Goal: Navigation & Orientation: Find specific page/section

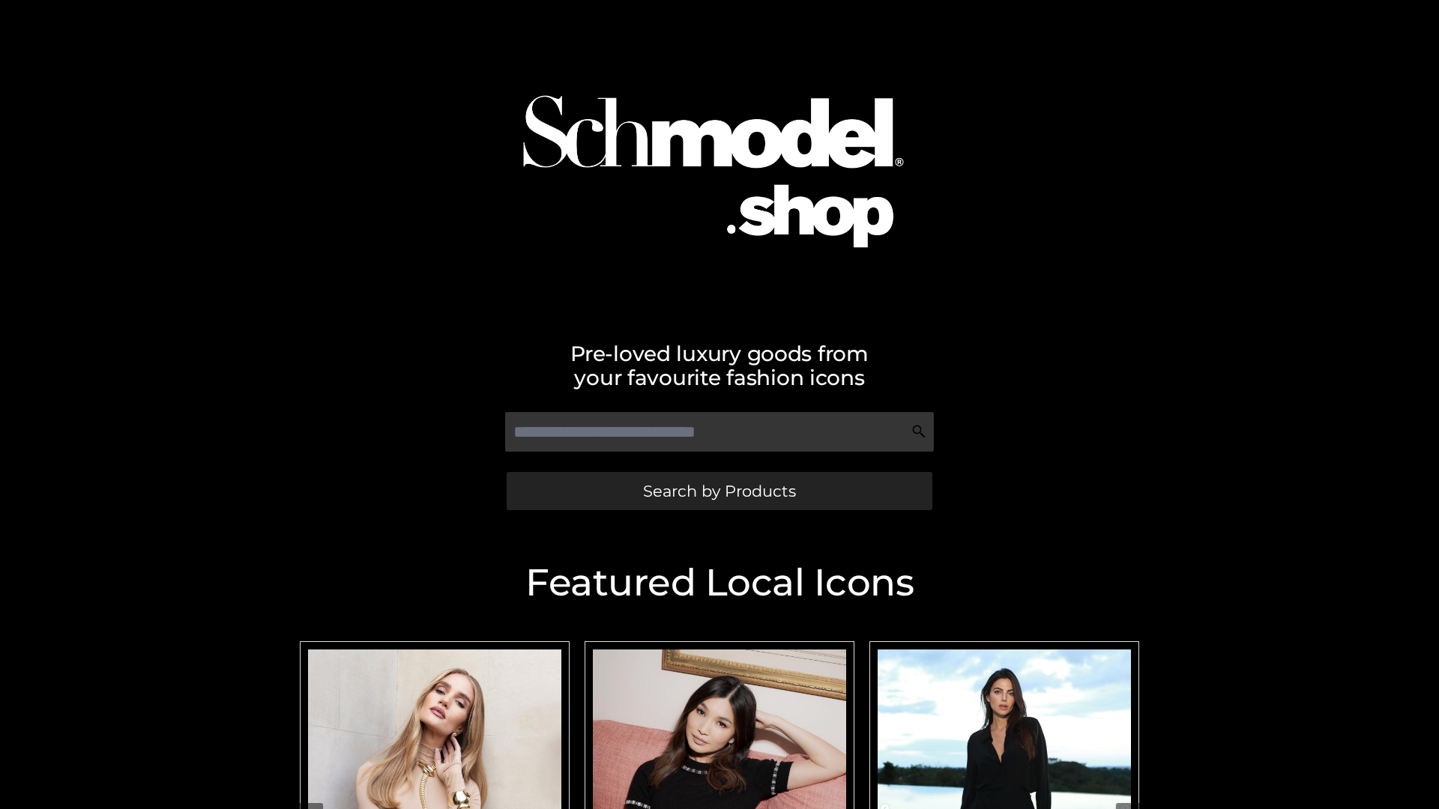
click at [719, 491] on span "Search by Products" at bounding box center [719, 491] width 153 height 16
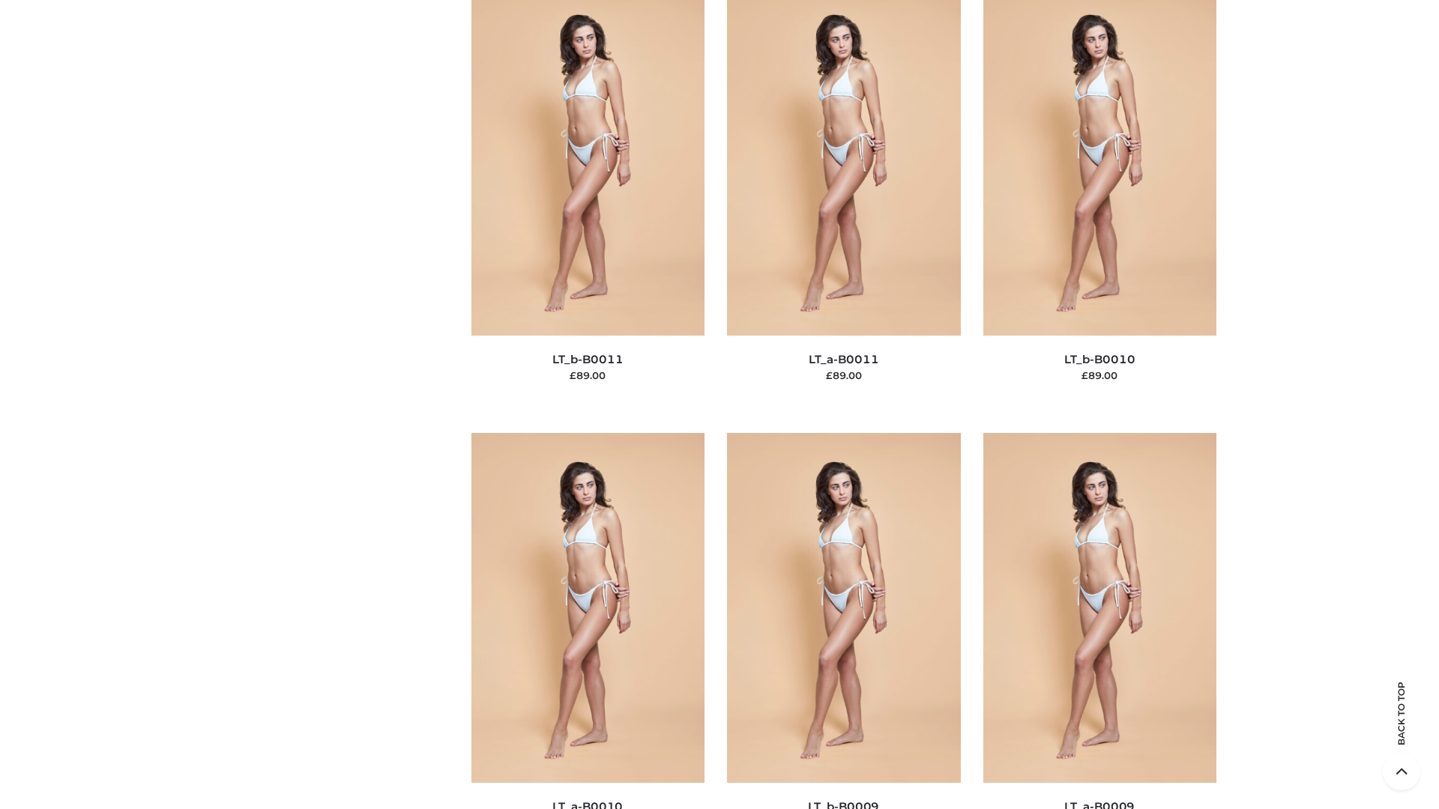
scroll to position [6731, 0]
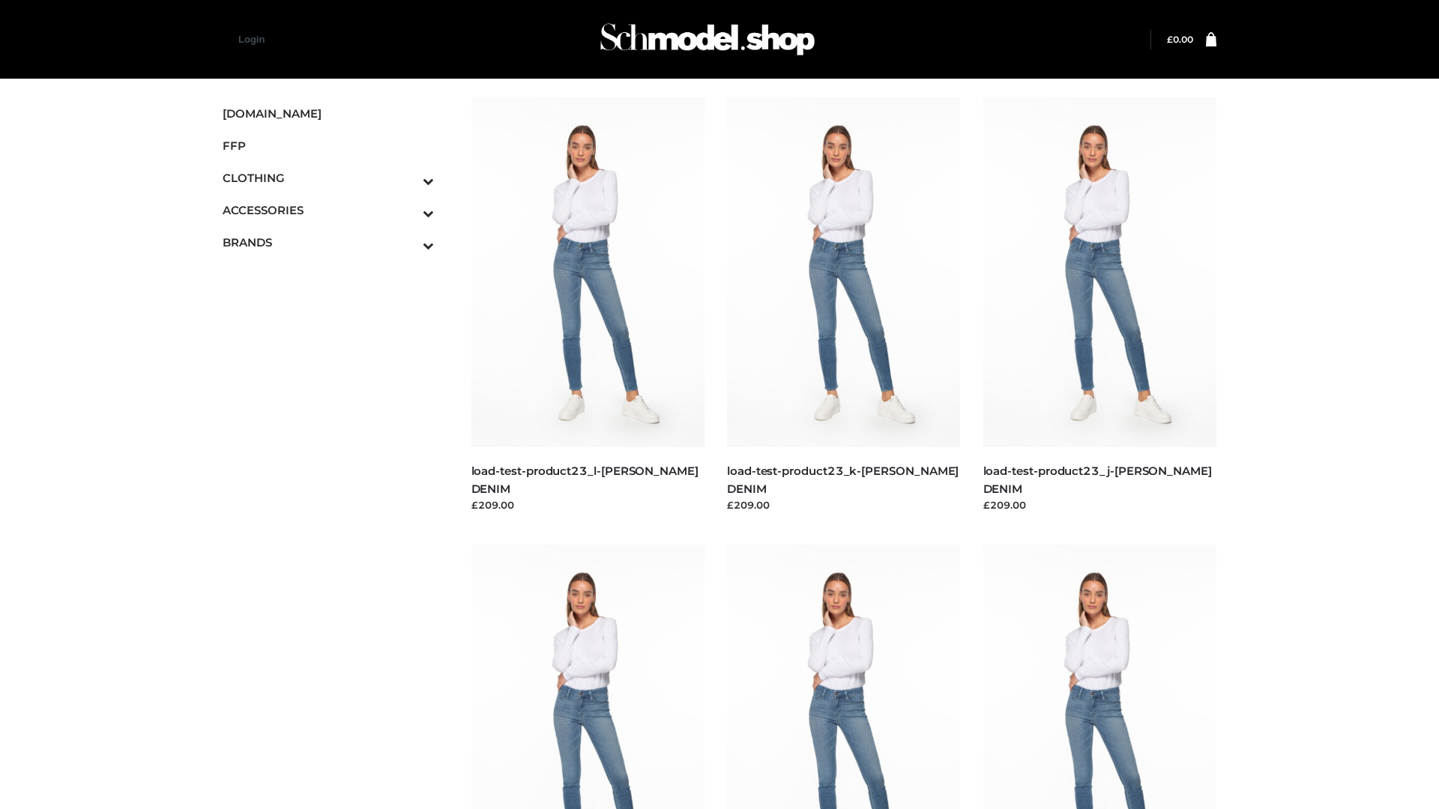
scroll to position [1315, 0]
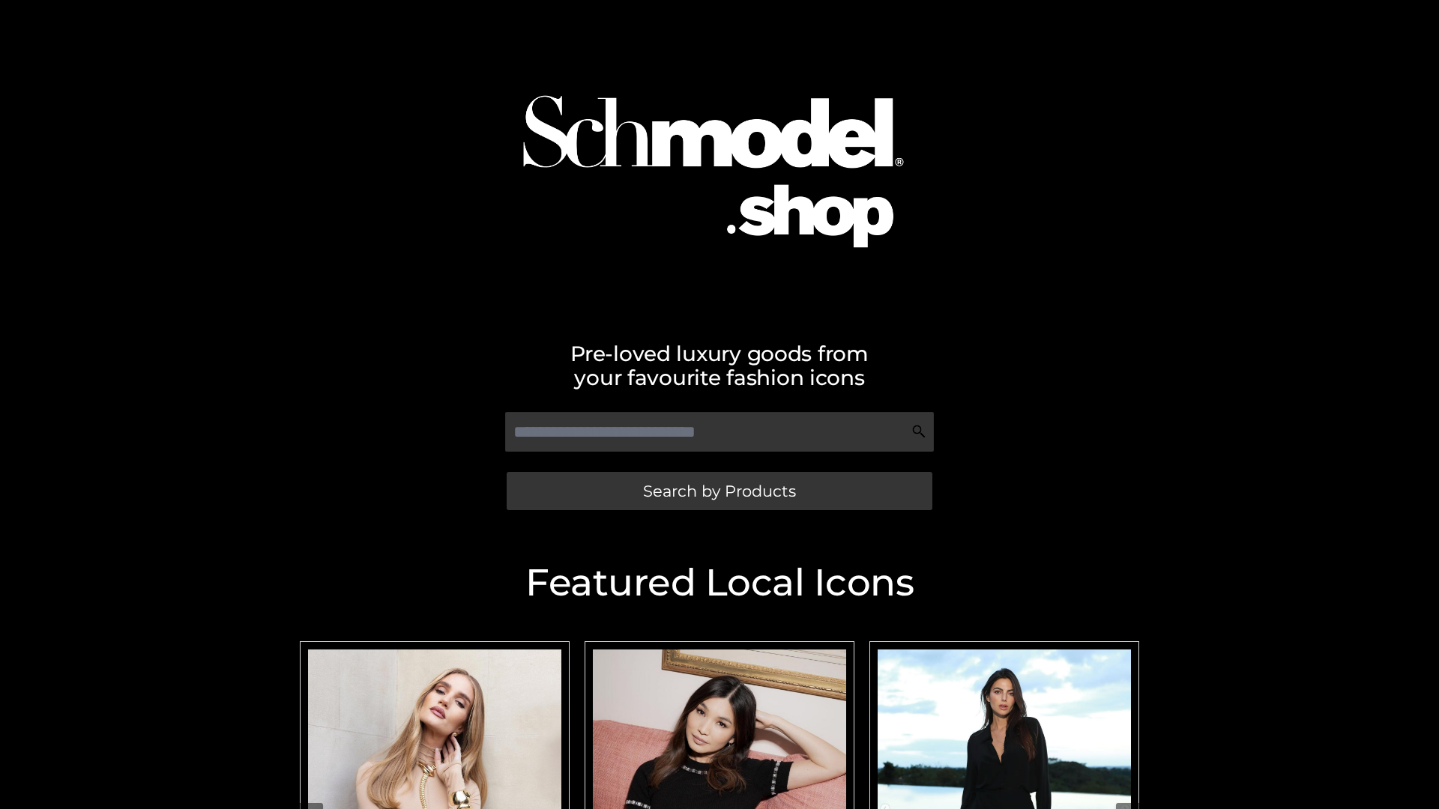
click at [719, 491] on span "Search by Products" at bounding box center [719, 491] width 153 height 16
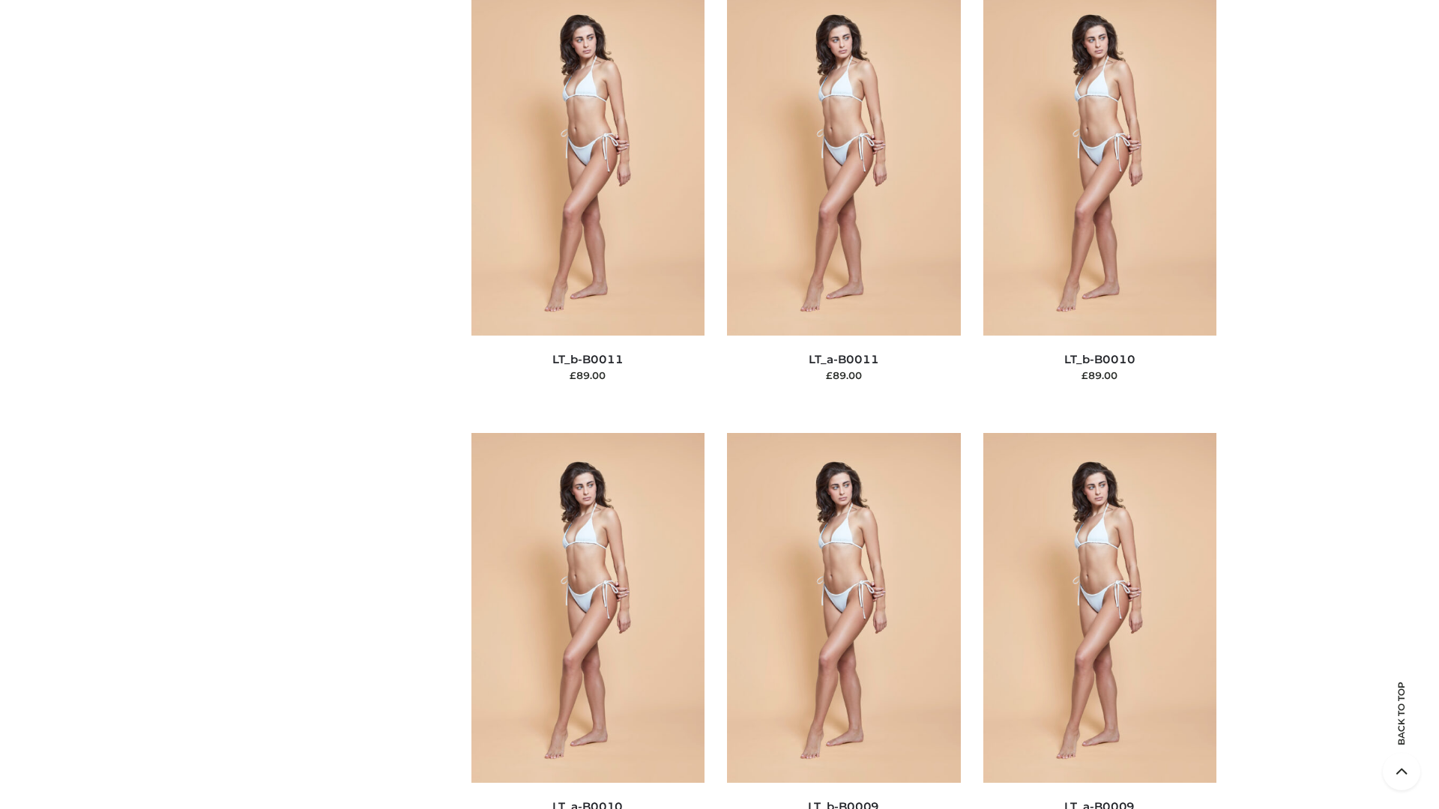
scroll to position [6731, 0]
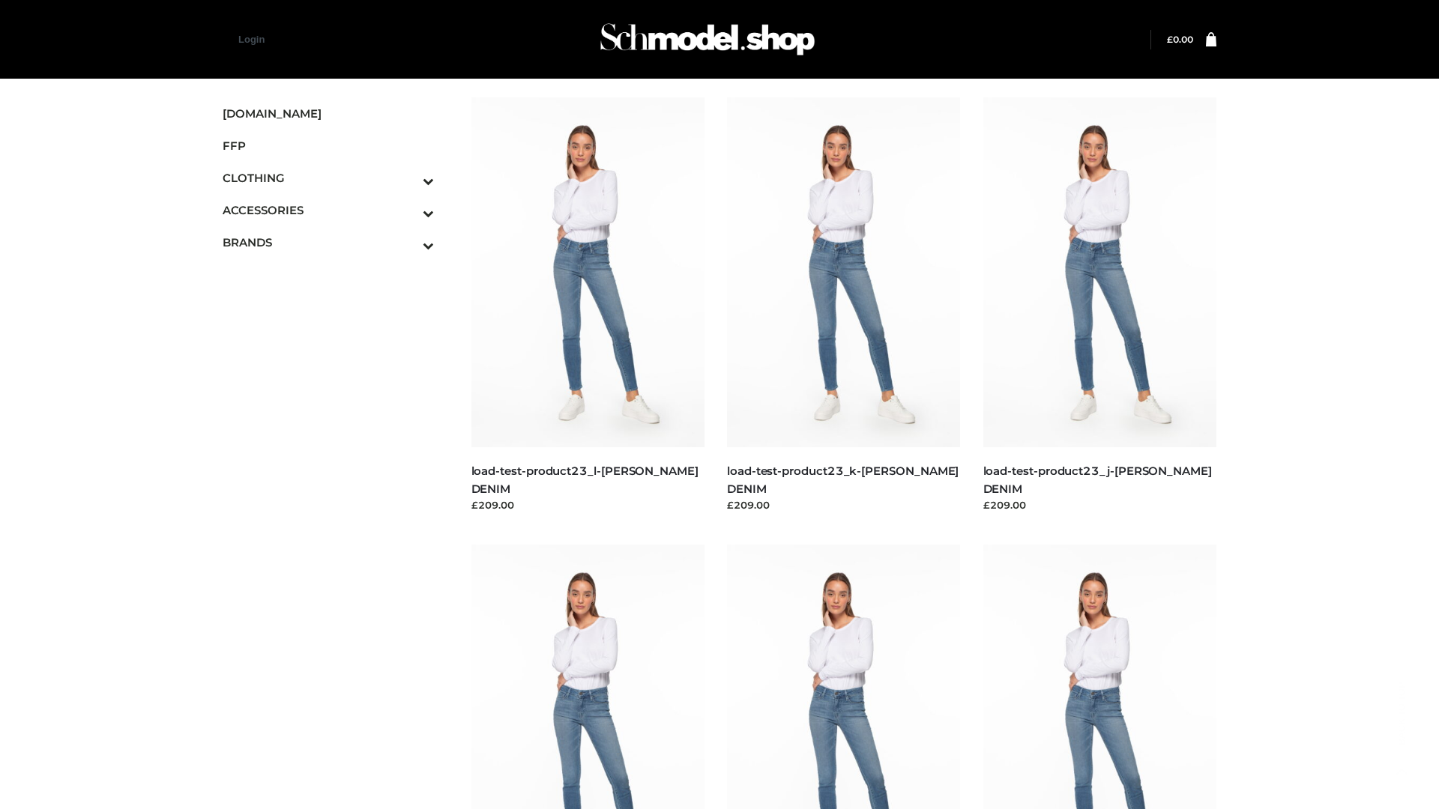
scroll to position [1315, 0]
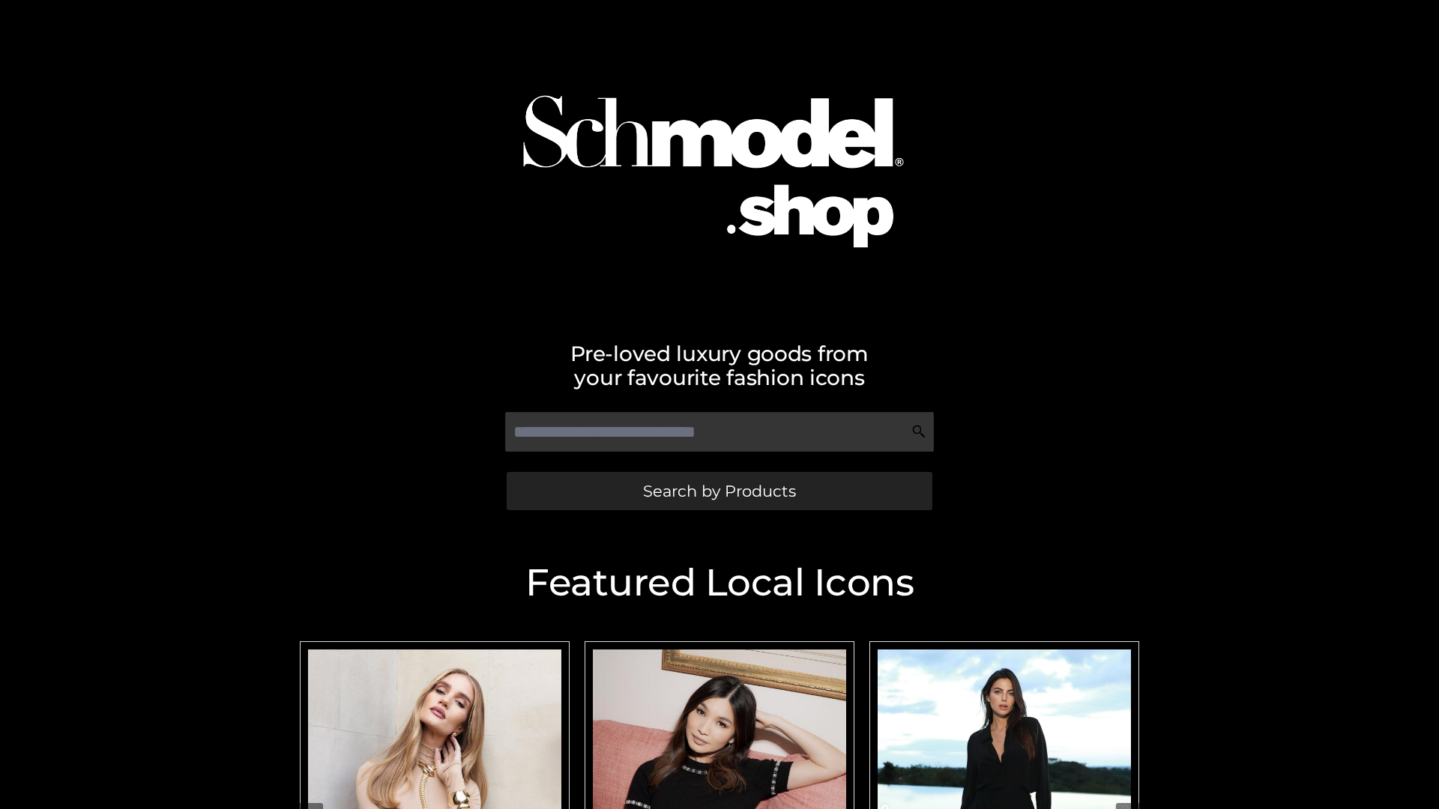
click at [719, 491] on span "Search by Products" at bounding box center [719, 491] width 153 height 16
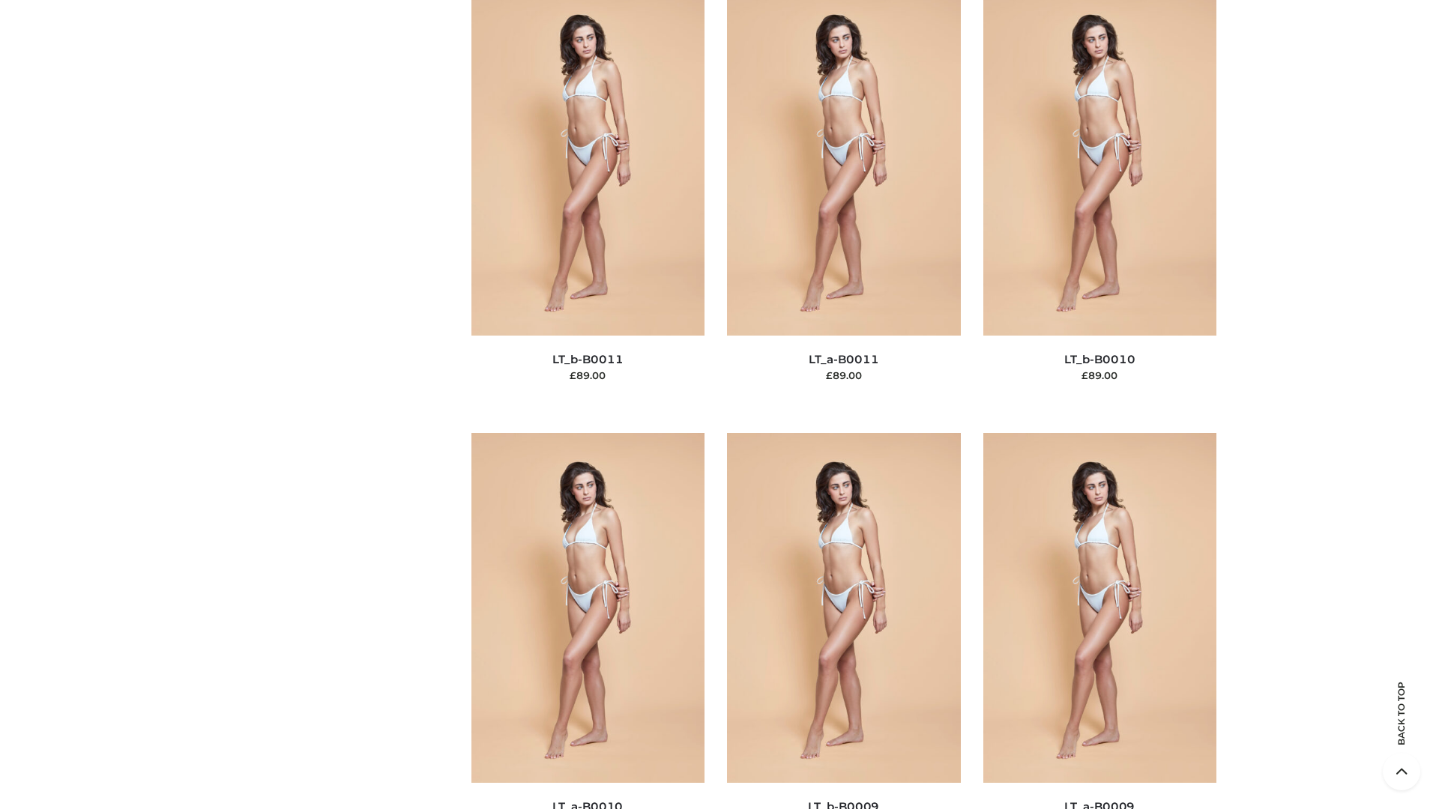
scroll to position [6731, 0]
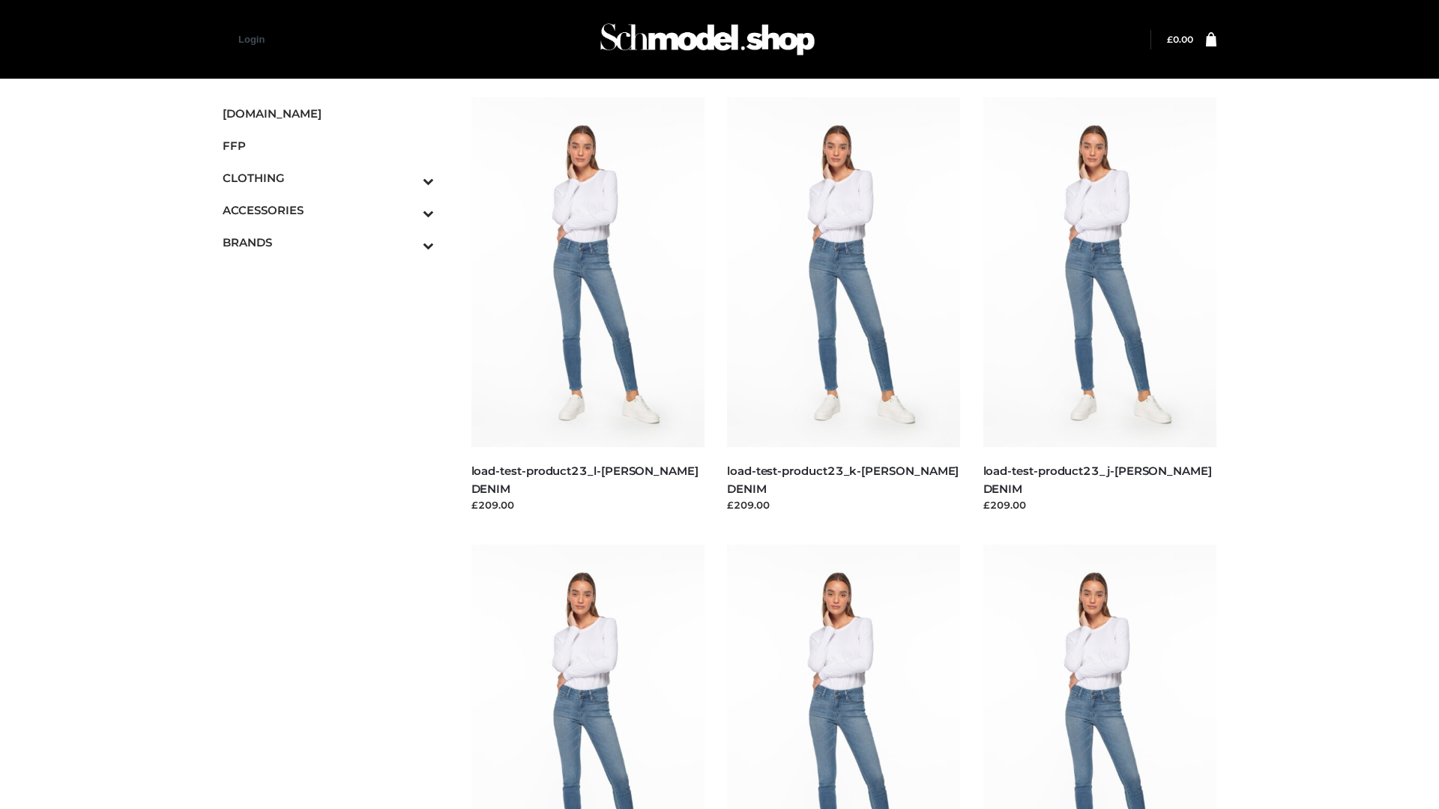
scroll to position [1315, 0]
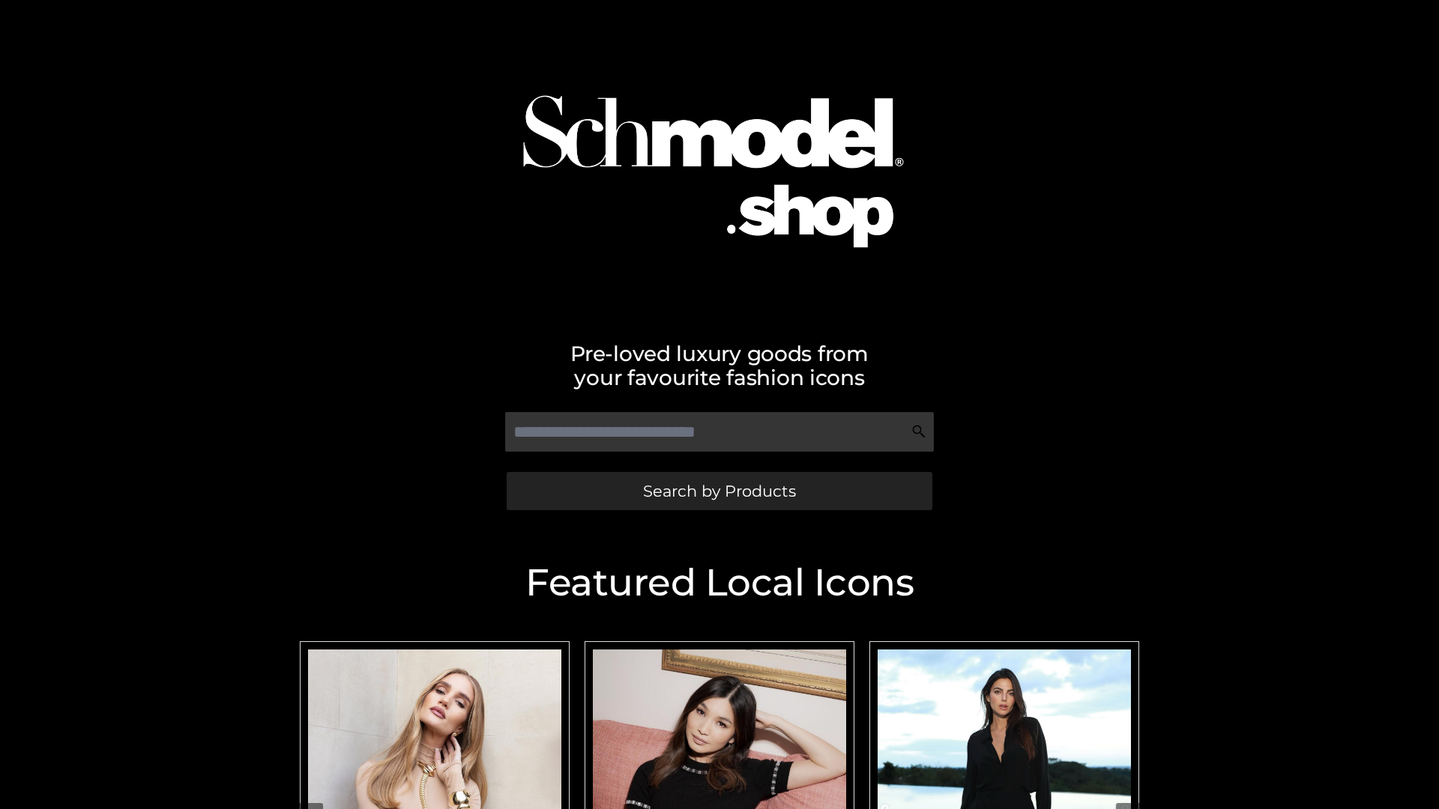
click at [719, 491] on span "Search by Products" at bounding box center [719, 491] width 153 height 16
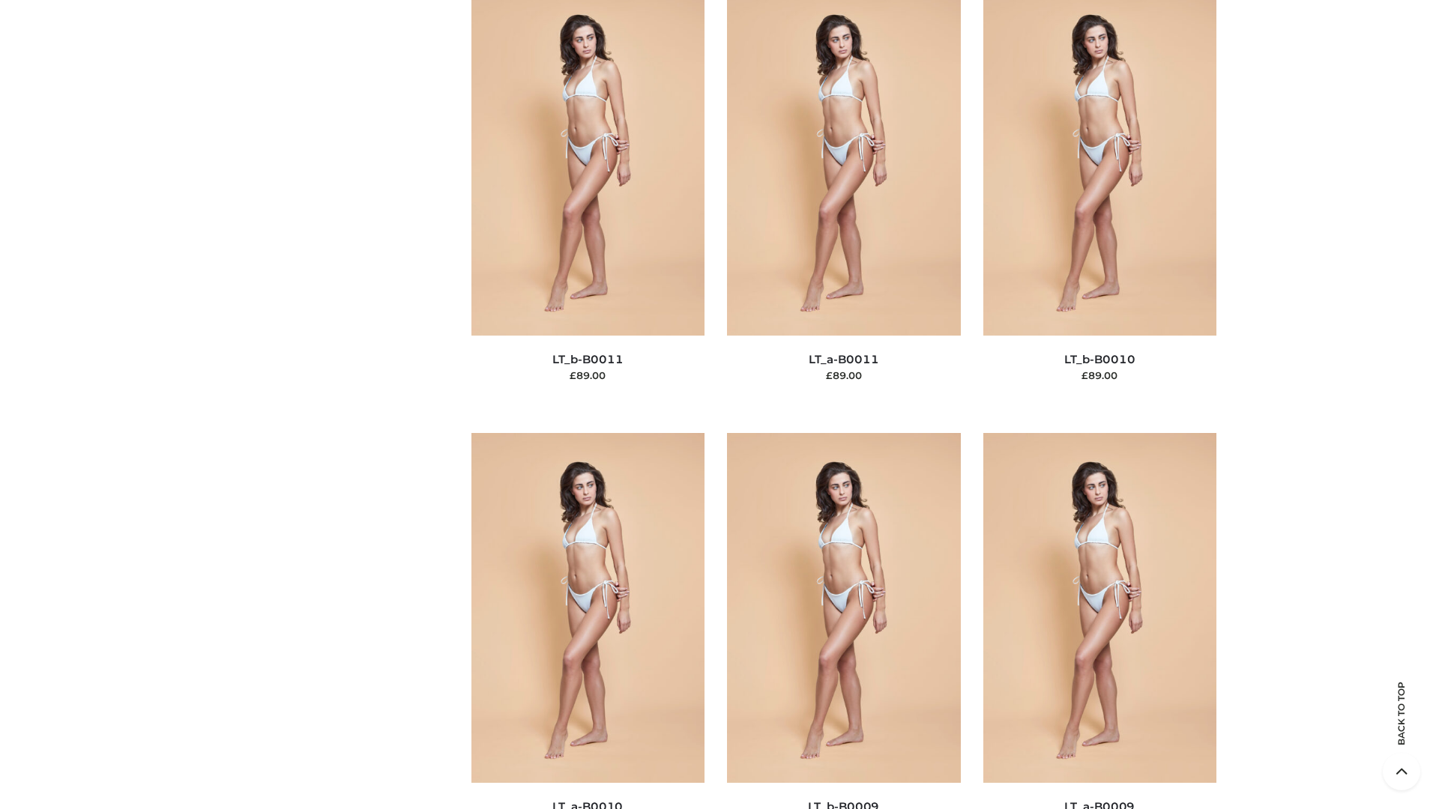
scroll to position [6731, 0]
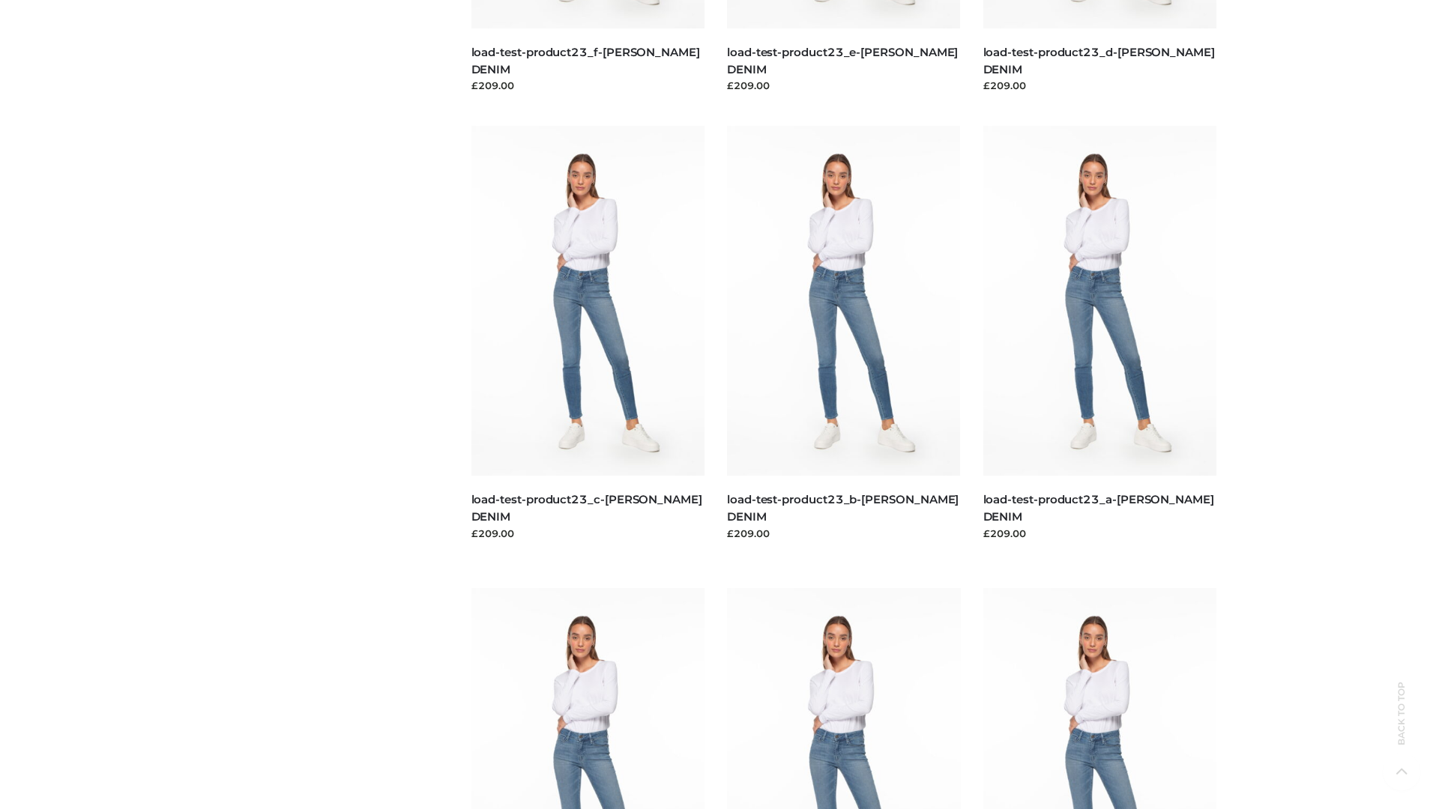
scroll to position [1315, 0]
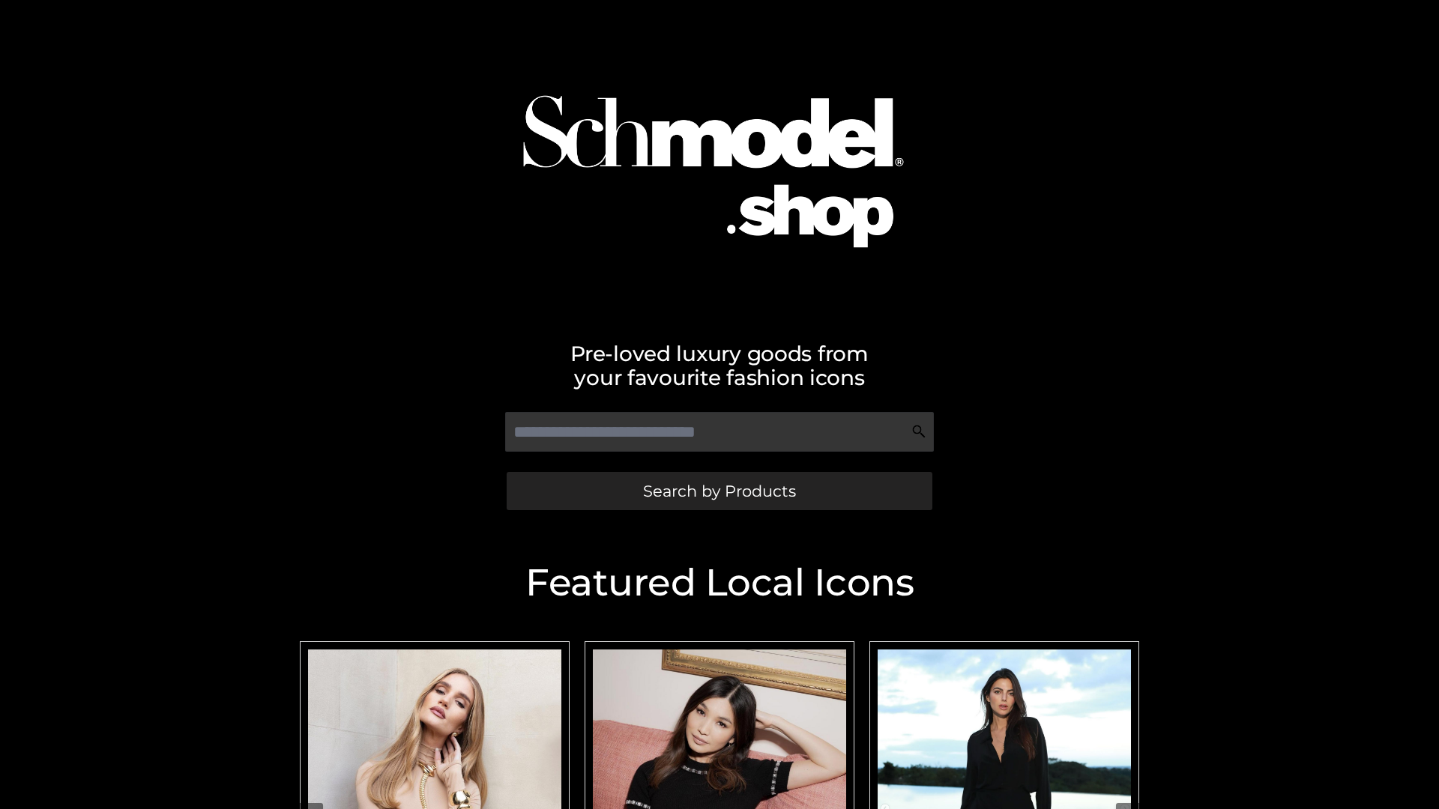
click at [719, 491] on span "Search by Products" at bounding box center [719, 491] width 153 height 16
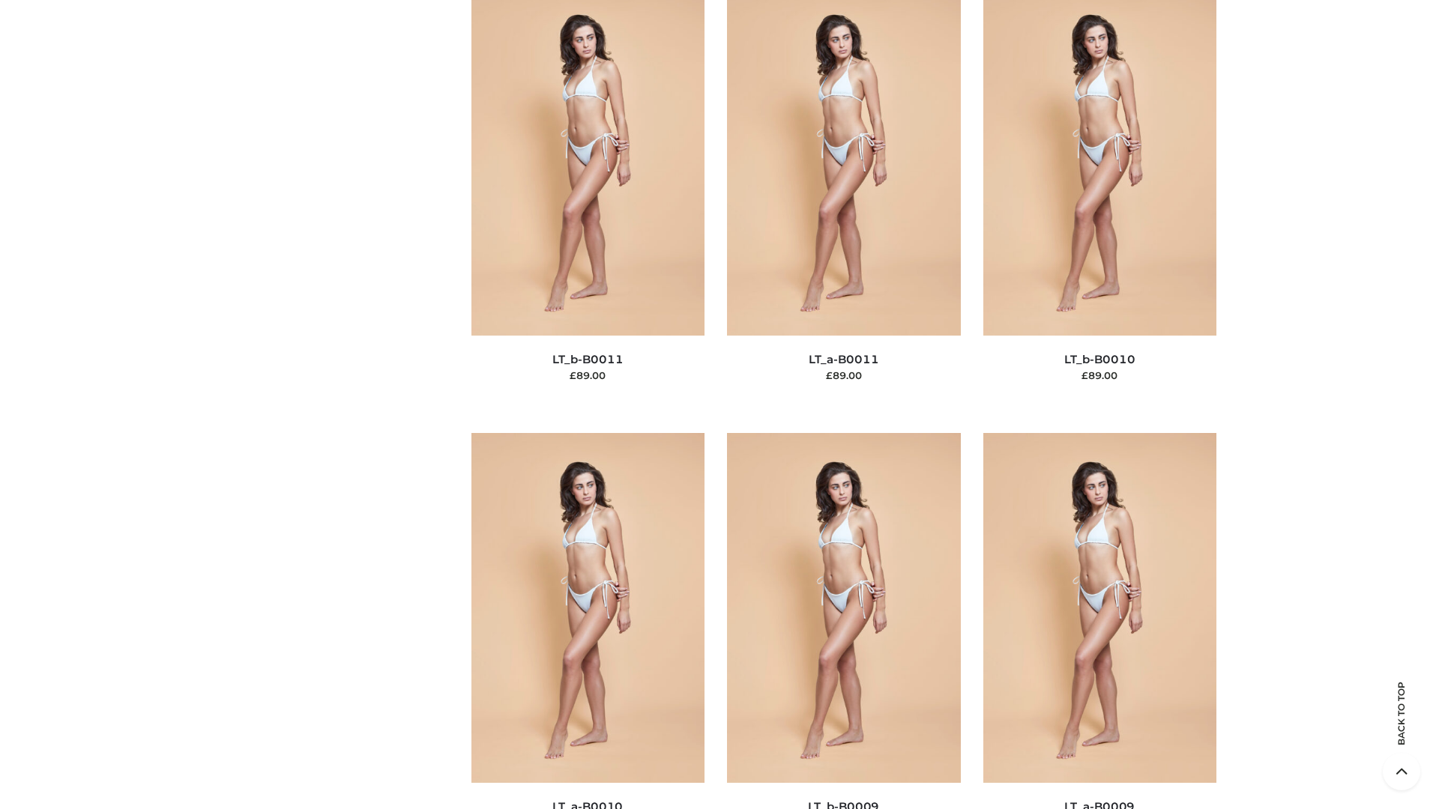
scroll to position [6731, 0]
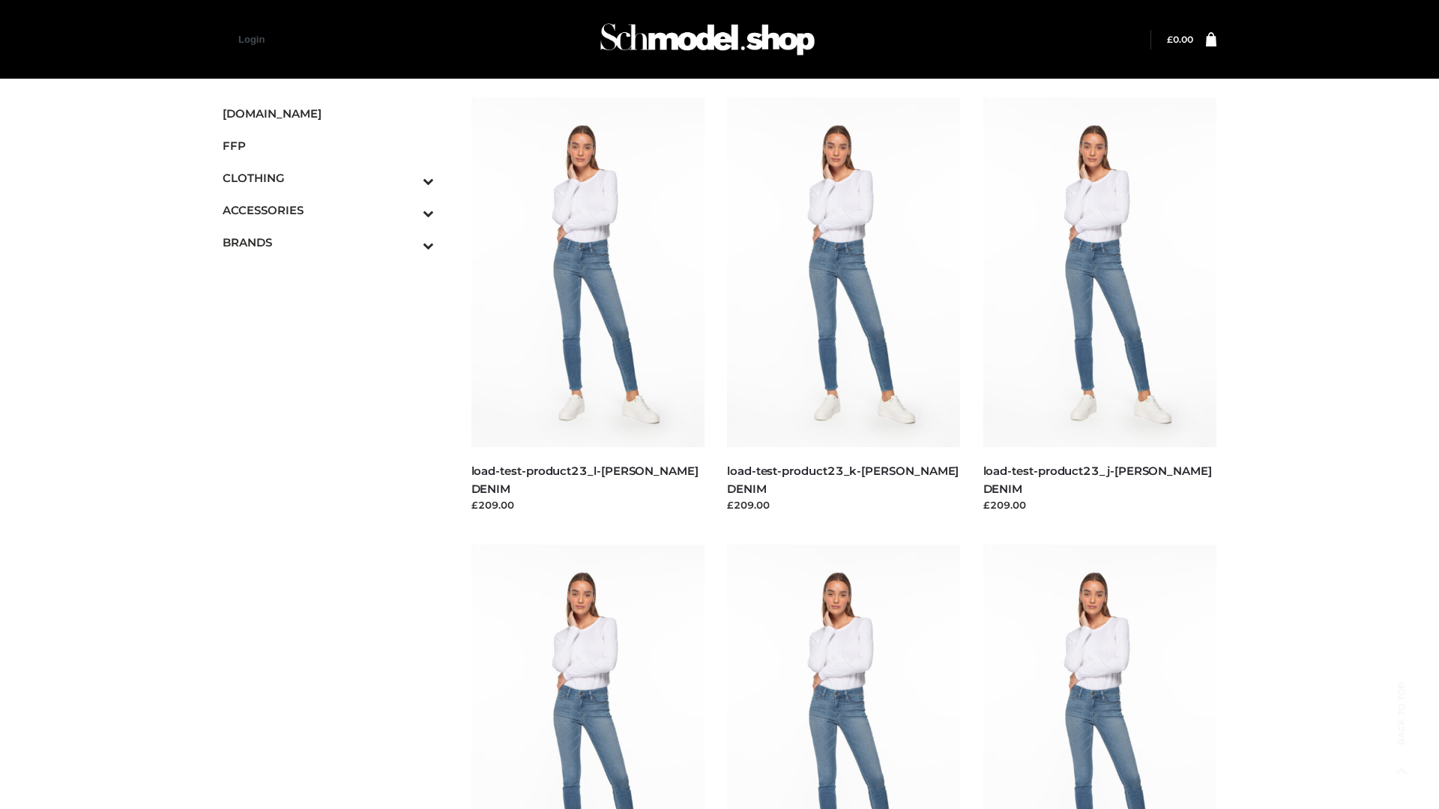
scroll to position [1315, 0]
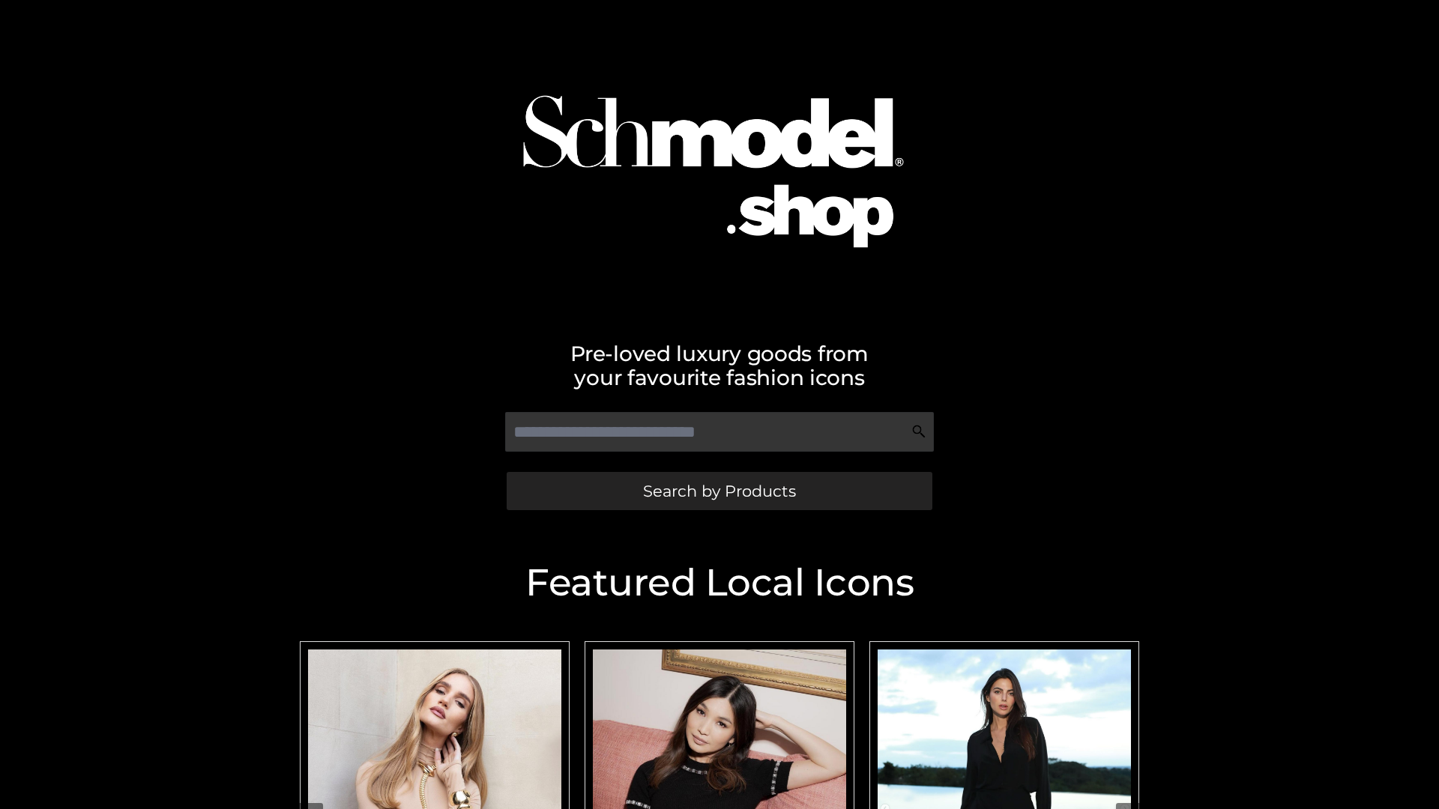
click at [719, 491] on span "Search by Products" at bounding box center [719, 491] width 153 height 16
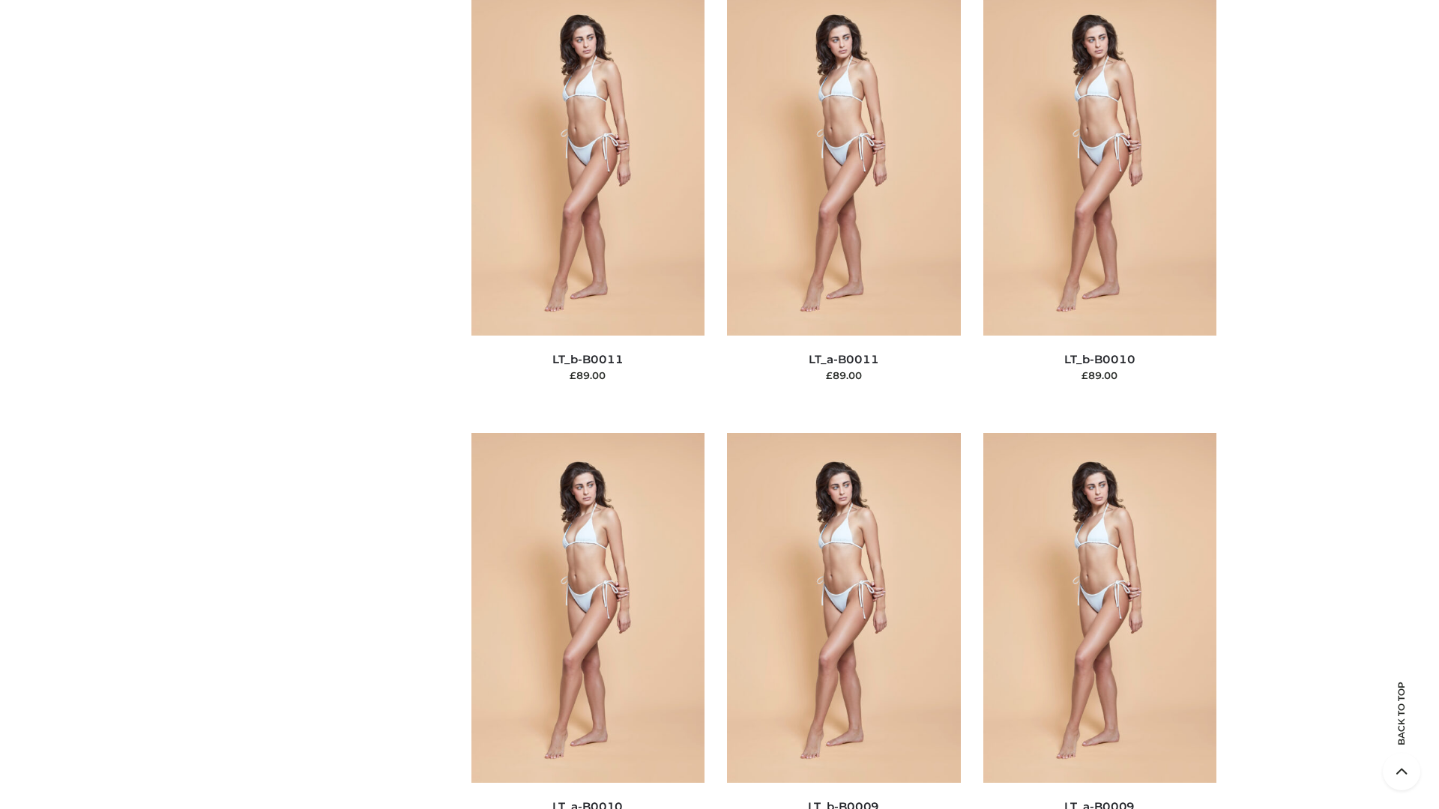
scroll to position [6731, 0]
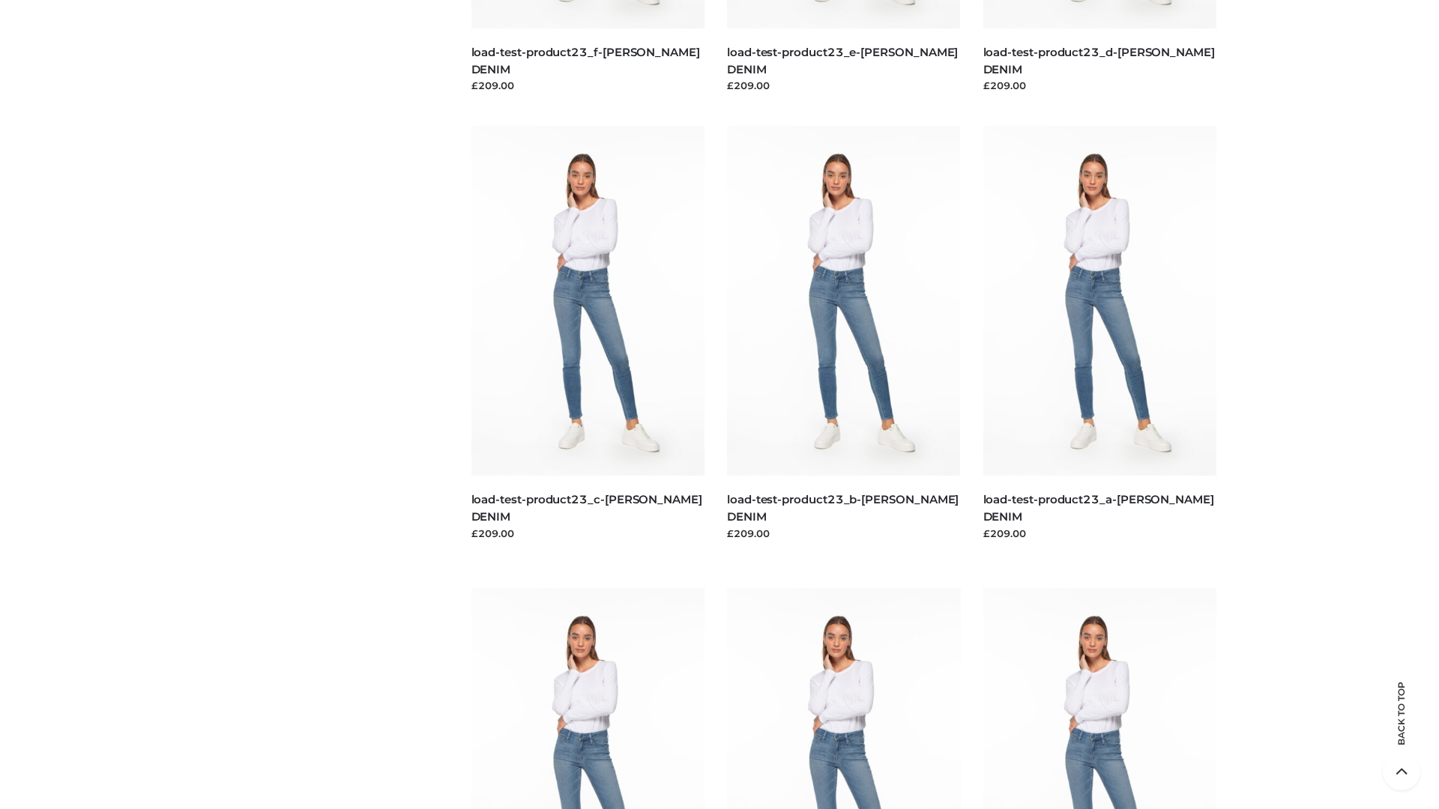
scroll to position [1315, 0]
